Goal: Navigation & Orientation: Find specific page/section

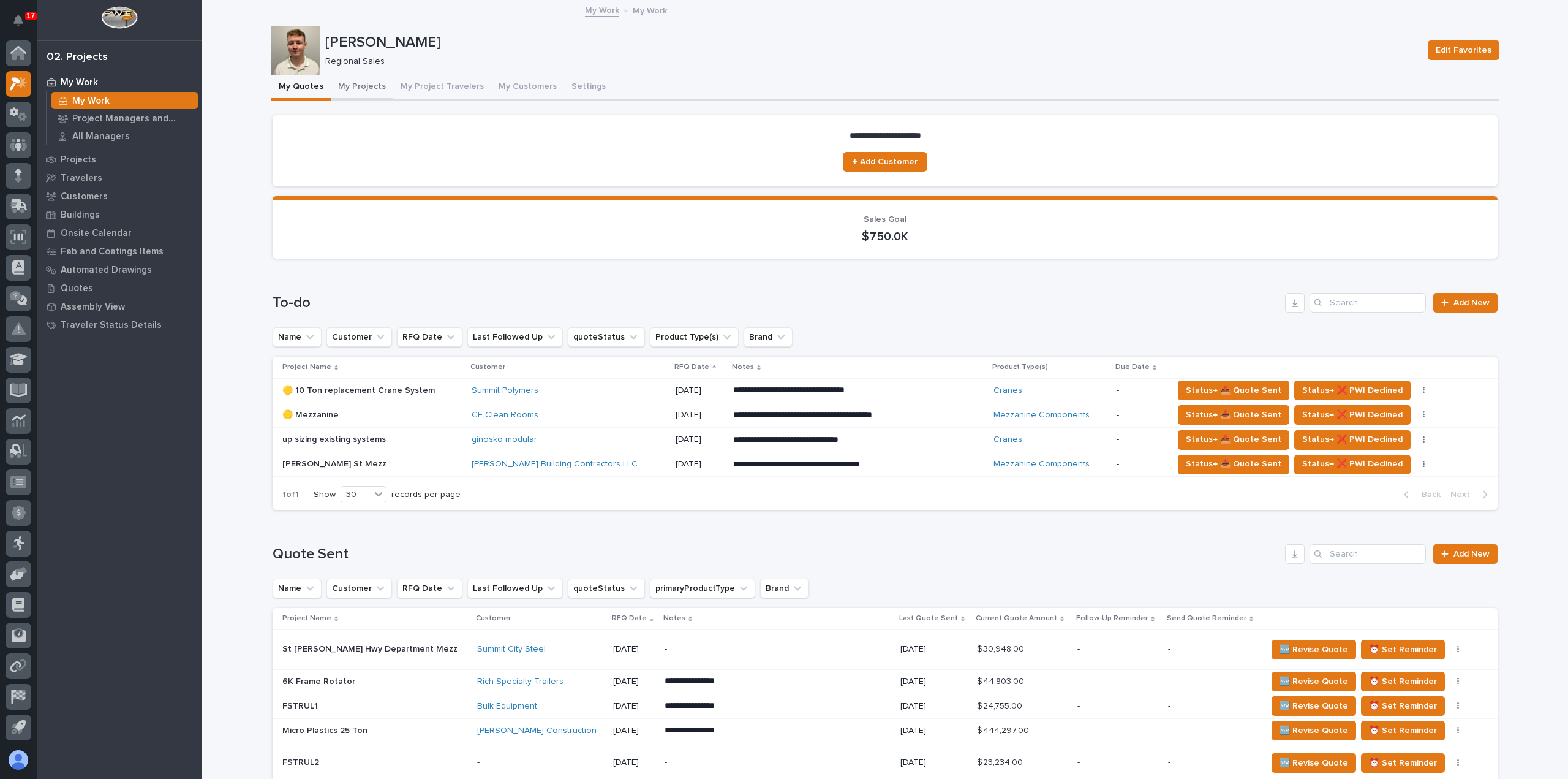
click at [352, 86] on button "My Projects" at bounding box center [362, 87] width 63 height 25
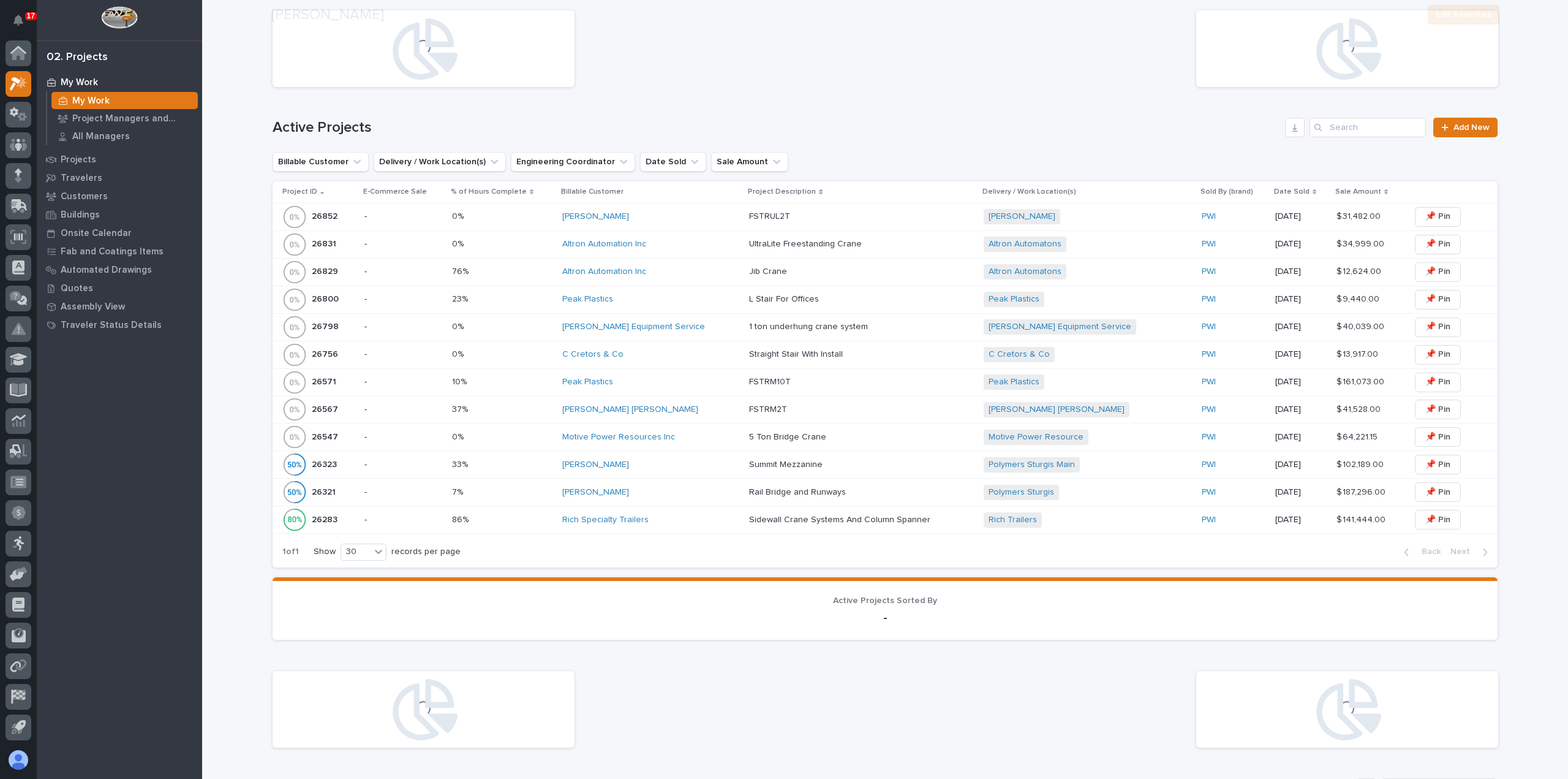
scroll to position [307, 0]
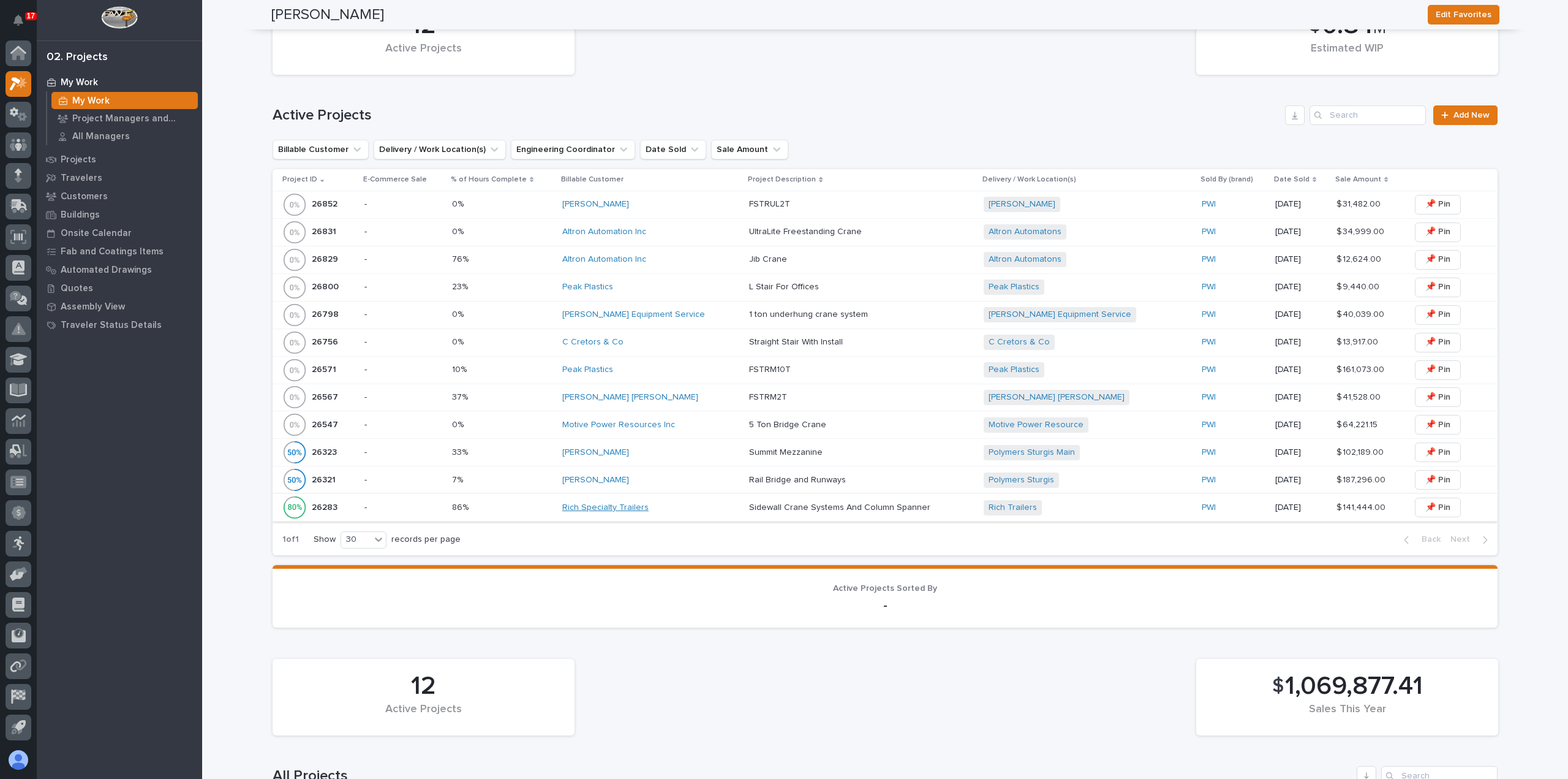
click at [627, 507] on link "Rich Specialty Trailers" at bounding box center [605, 507] width 86 height 10
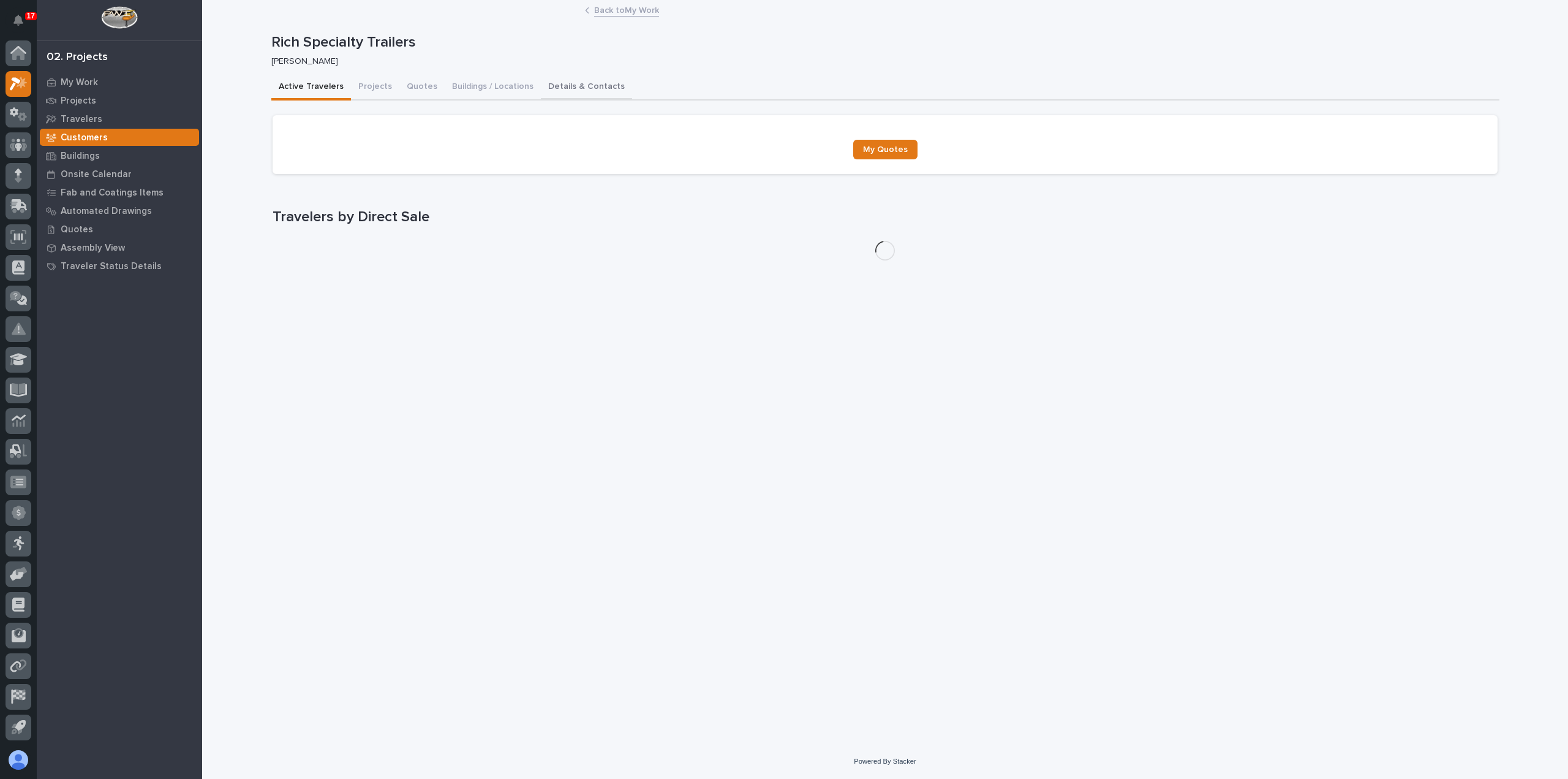
click at [571, 92] on button "Details & Contacts" at bounding box center [586, 87] width 92 height 25
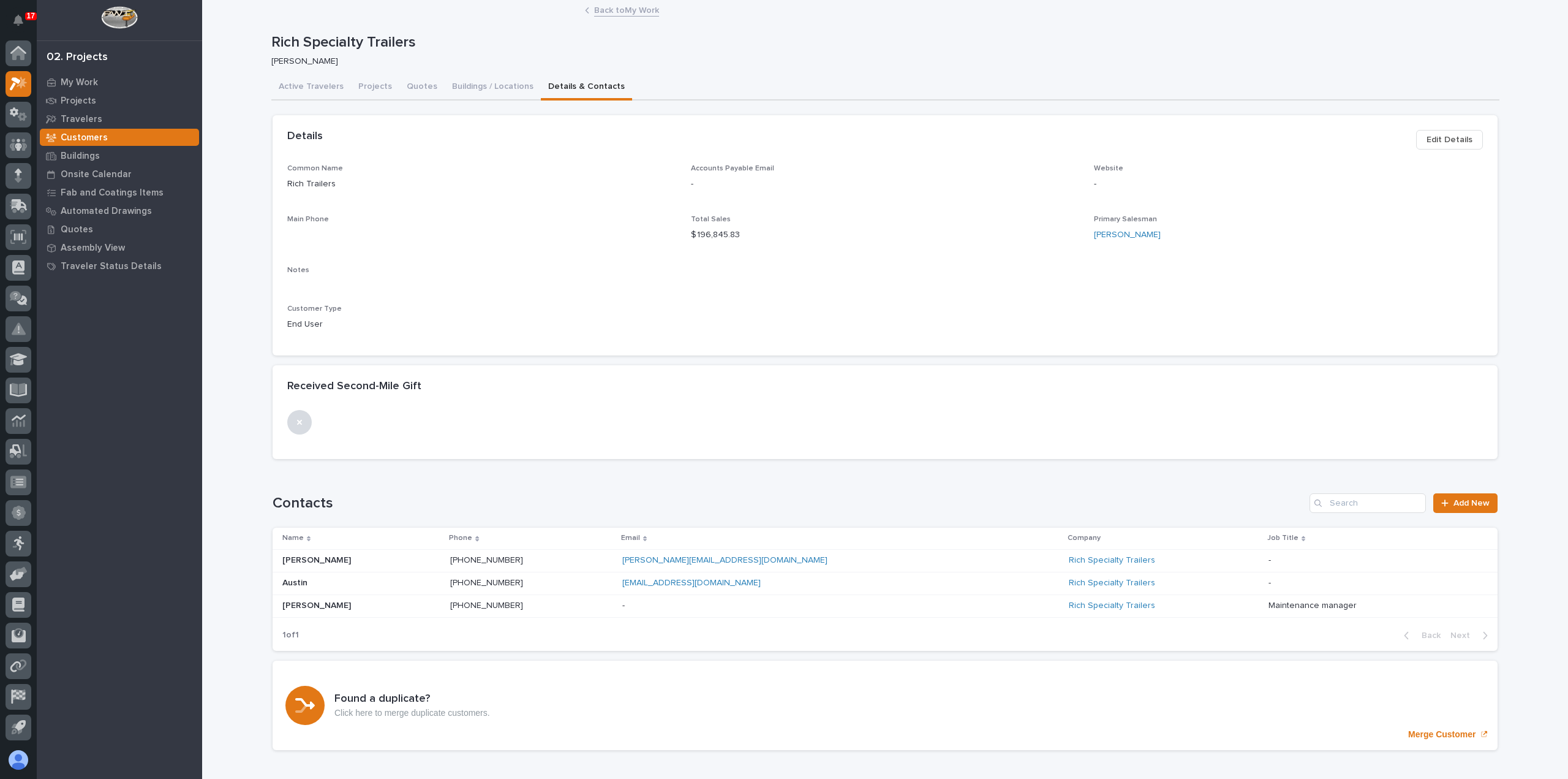
click at [612, 584] on p at bounding box center [531, 583] width 162 height 10
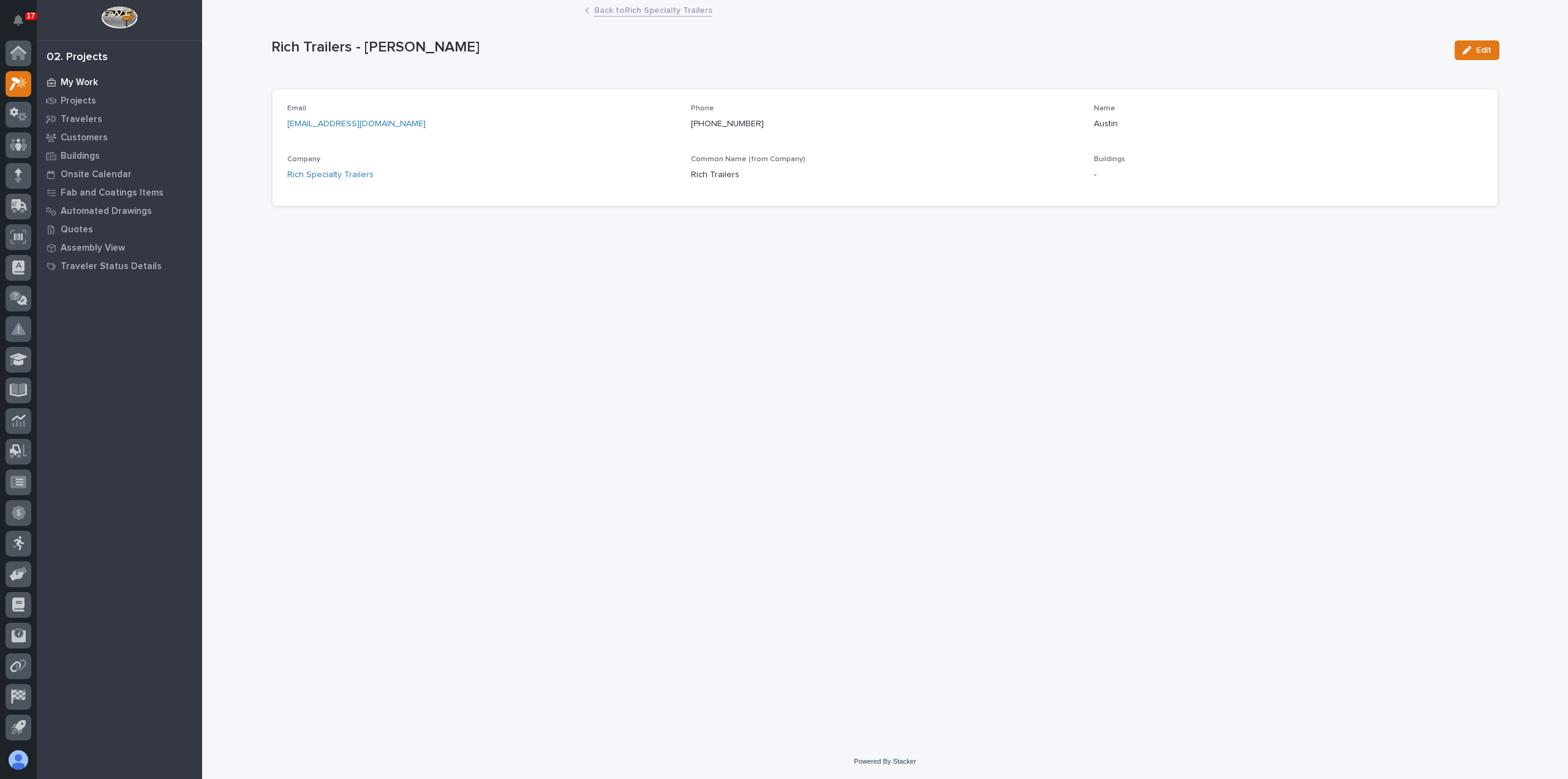
click at [85, 73] on div "My Work" at bounding box center [120, 82] width 159 height 17
